Goal: Information Seeking & Learning: Learn about a topic

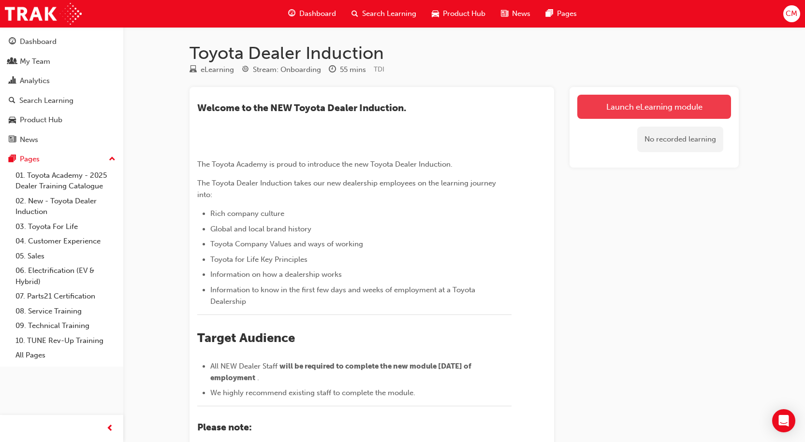
click at [654, 105] on link "Launch eLearning module" at bounding box center [654, 107] width 154 height 24
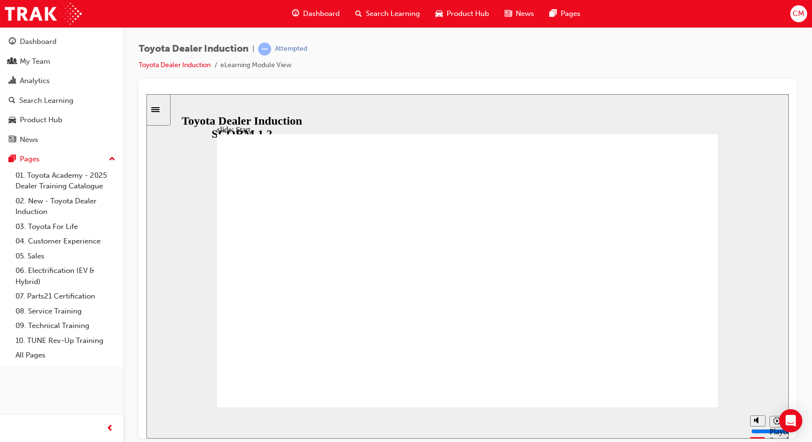
type input "27400"
type input "9"
type input "27700"
type input "8"
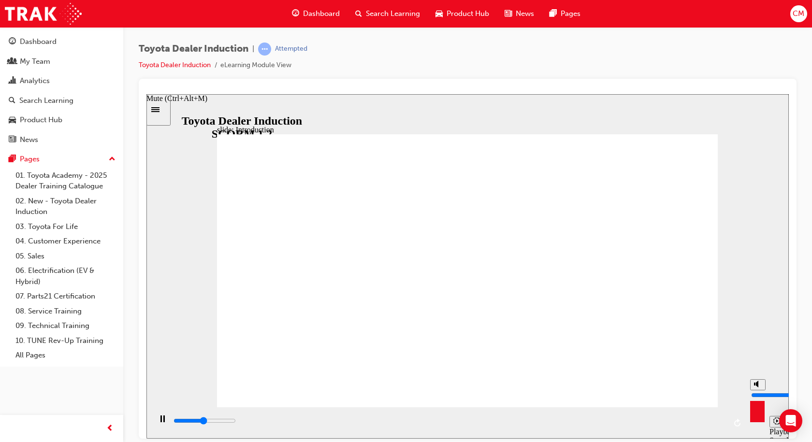
type input "27900"
type input "7"
type input "28800"
type input "6"
type input "28800"
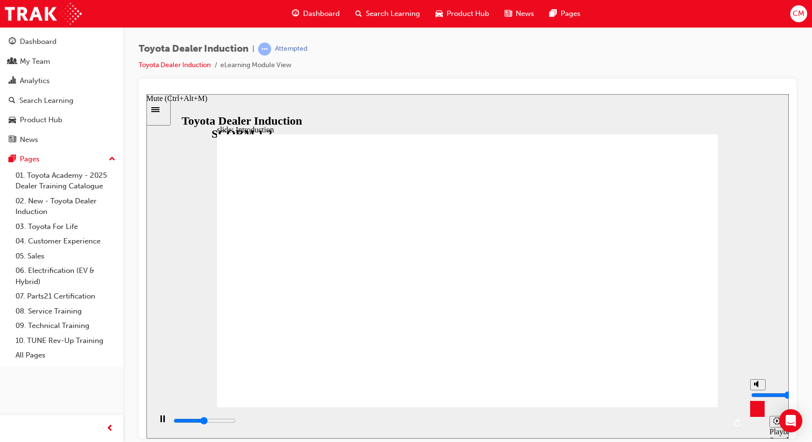
type input "5"
type input "31100"
drag, startPoint x: 757, startPoint y: 383, endPoint x: 756, endPoint y: 393, distance: 9.7
type input "5"
click at [756, 393] on input "volume" at bounding box center [782, 395] width 62 height 8
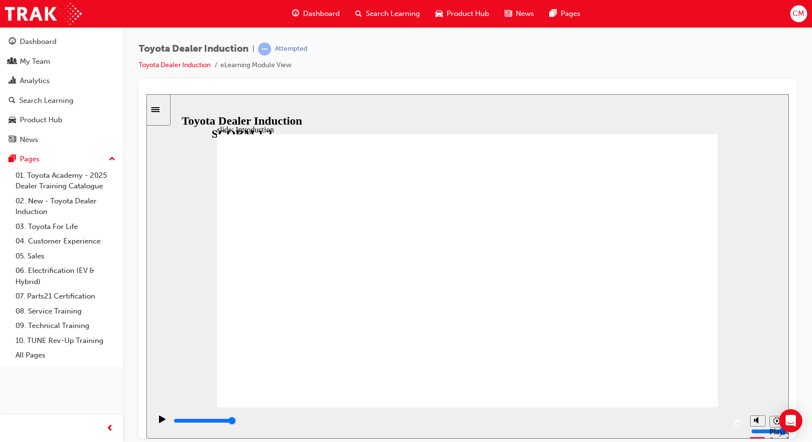
type input "7500"
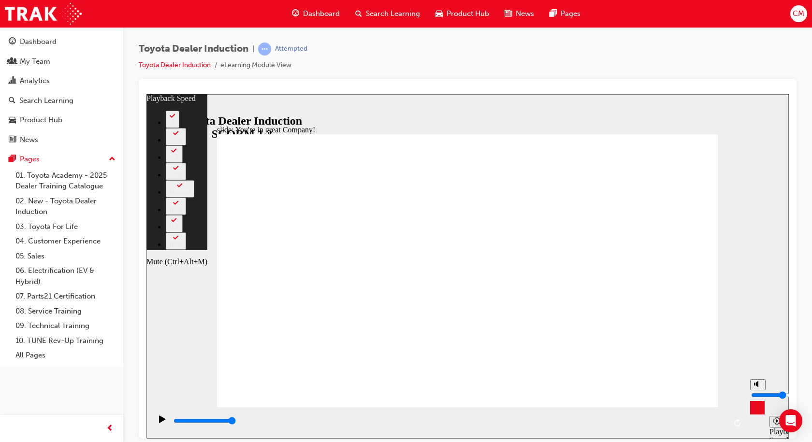
type input "6"
type input "4"
type input "6"
type input "4"
type input "6"
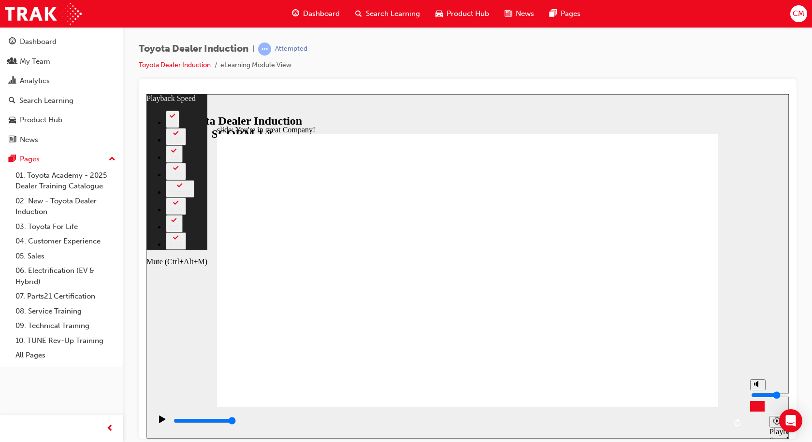
type input "3"
type input "6"
type input "3"
type input "7"
type input "2"
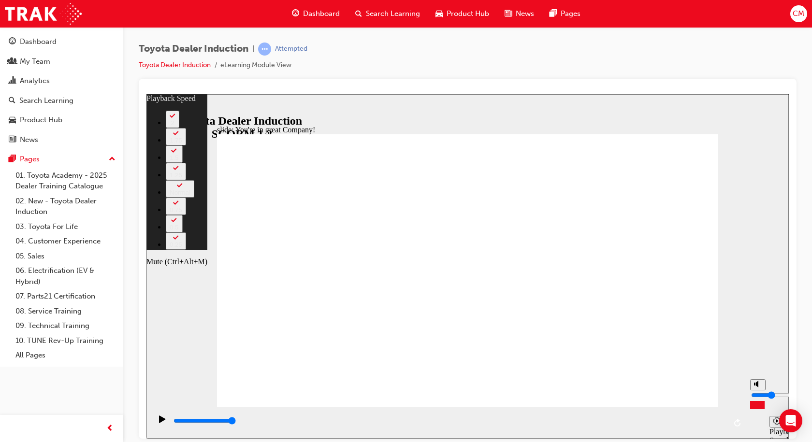
type input "7"
type input "2"
type input "10"
type input "3"
type input "10"
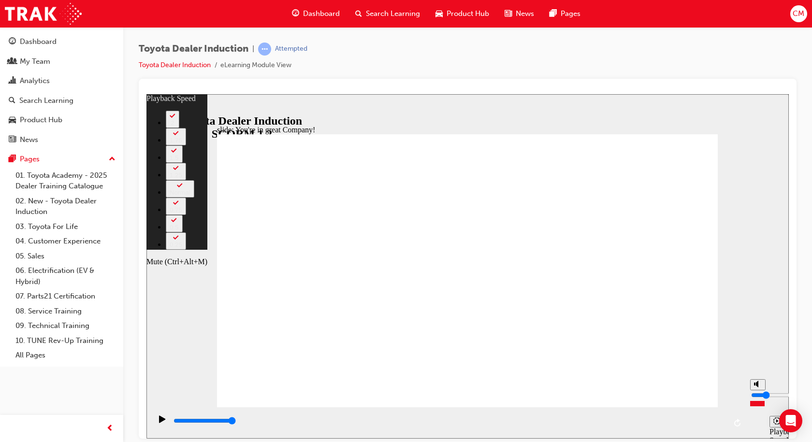
type input "3"
type input "12"
drag, startPoint x: 759, startPoint y: 392, endPoint x: 760, endPoint y: 397, distance: 5.3
type input "3"
click at [760, 397] on input "volume" at bounding box center [782, 395] width 62 height 8
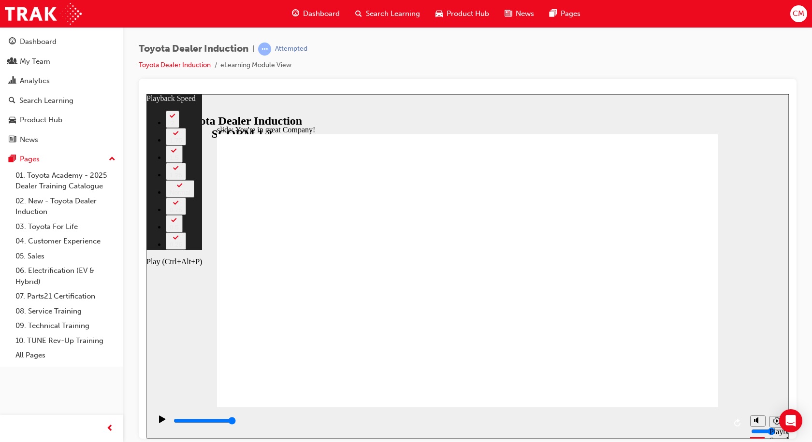
type input "52"
click at [159, 421] on icon "Play (Ctrl+Alt+P)" at bounding box center [162, 418] width 6 height 7
type input "7500"
type input "52"
